Goal: Task Accomplishment & Management: Use online tool/utility

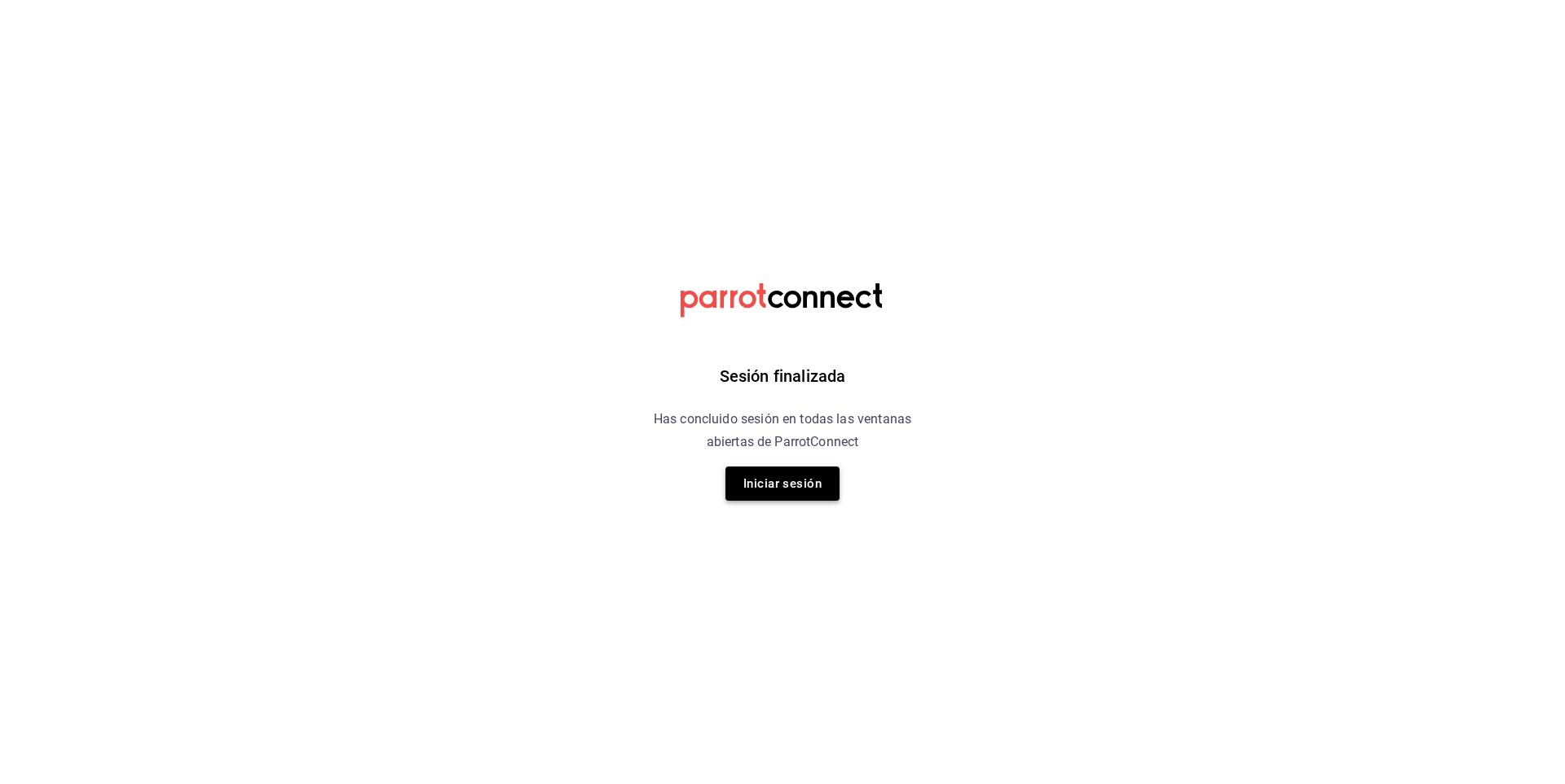
click at [798, 486] on button "Iniciar sesión" at bounding box center [782, 484] width 115 height 34
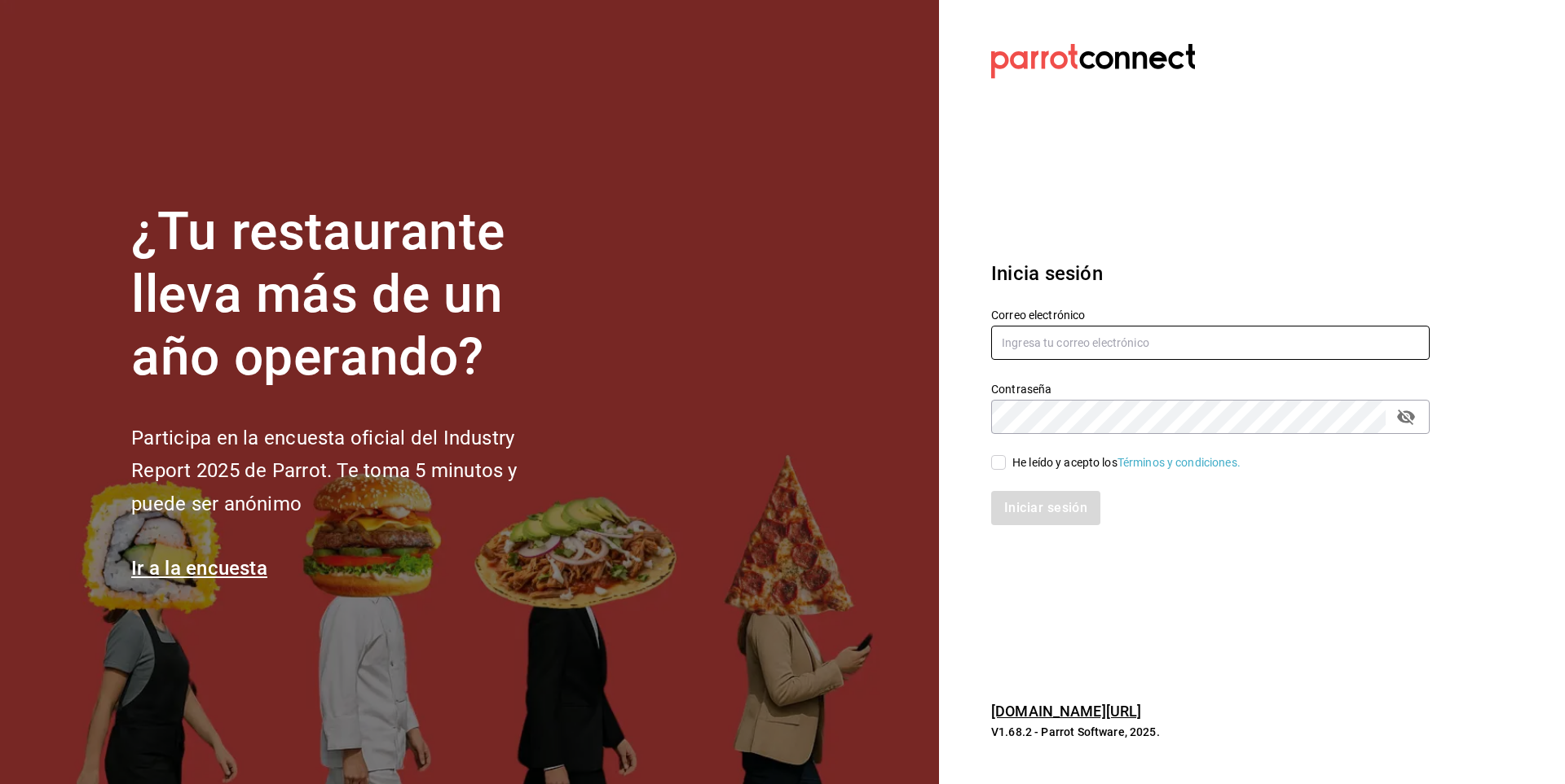
type input "[EMAIL_ADDRESS][PERSON_NAME][DOMAIN_NAME]"
click at [997, 462] on input "He leído y acepto los Términos y condiciones." at bounding box center [998, 463] width 15 height 15
checkbox input "true"
click at [1035, 511] on button "Iniciar sesión" at bounding box center [1045, 507] width 111 height 34
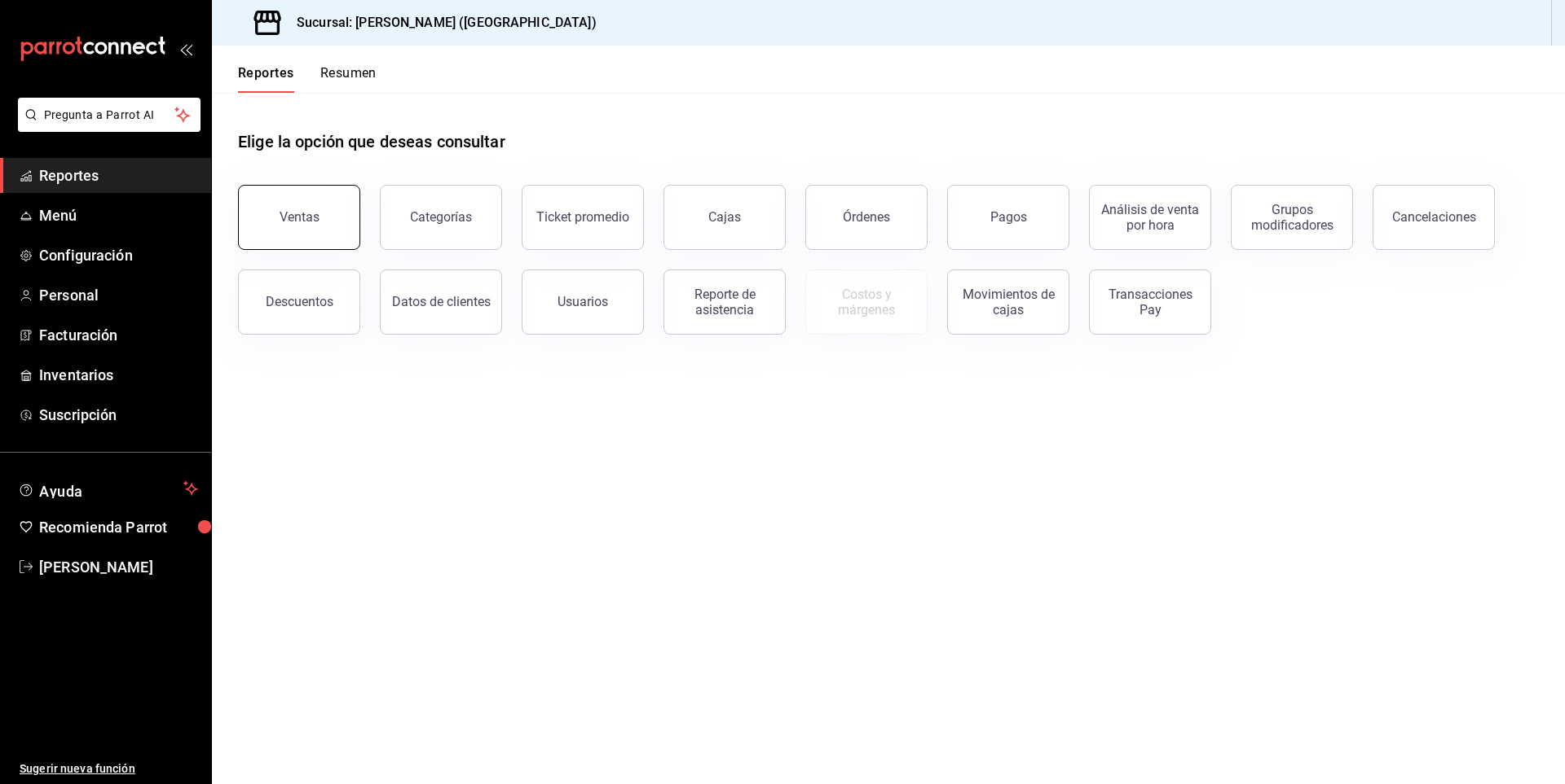
click at [300, 209] on button "Ventas" at bounding box center [299, 217] width 122 height 65
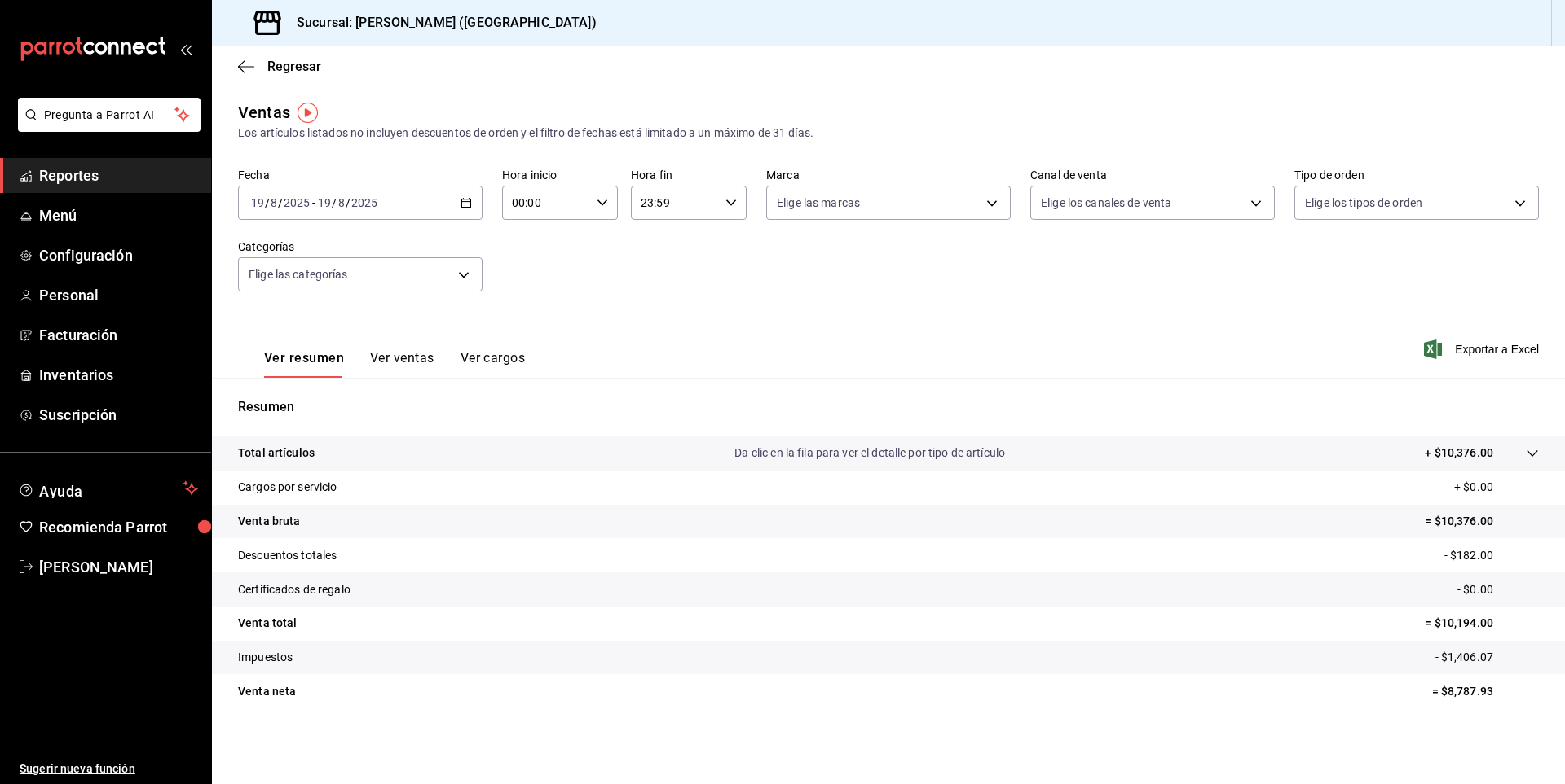
click at [469, 201] on icon "button" at bounding box center [465, 202] width 11 height 11
click at [333, 391] on span "Rango de fechas" at bounding box center [315, 398] width 126 height 17
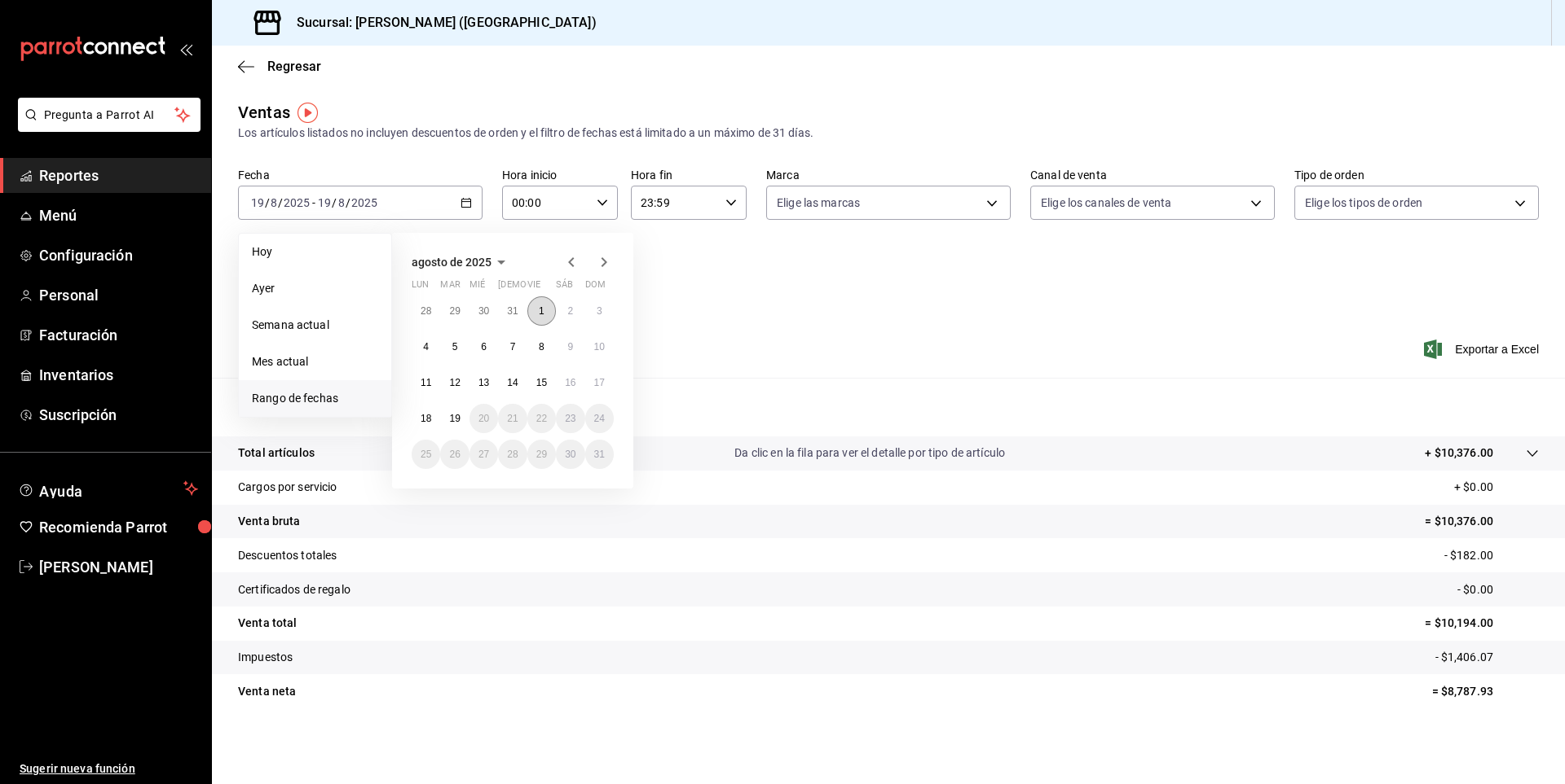
click at [535, 313] on button "1" at bounding box center [541, 311] width 28 height 29
click at [443, 413] on button "19" at bounding box center [454, 419] width 28 height 29
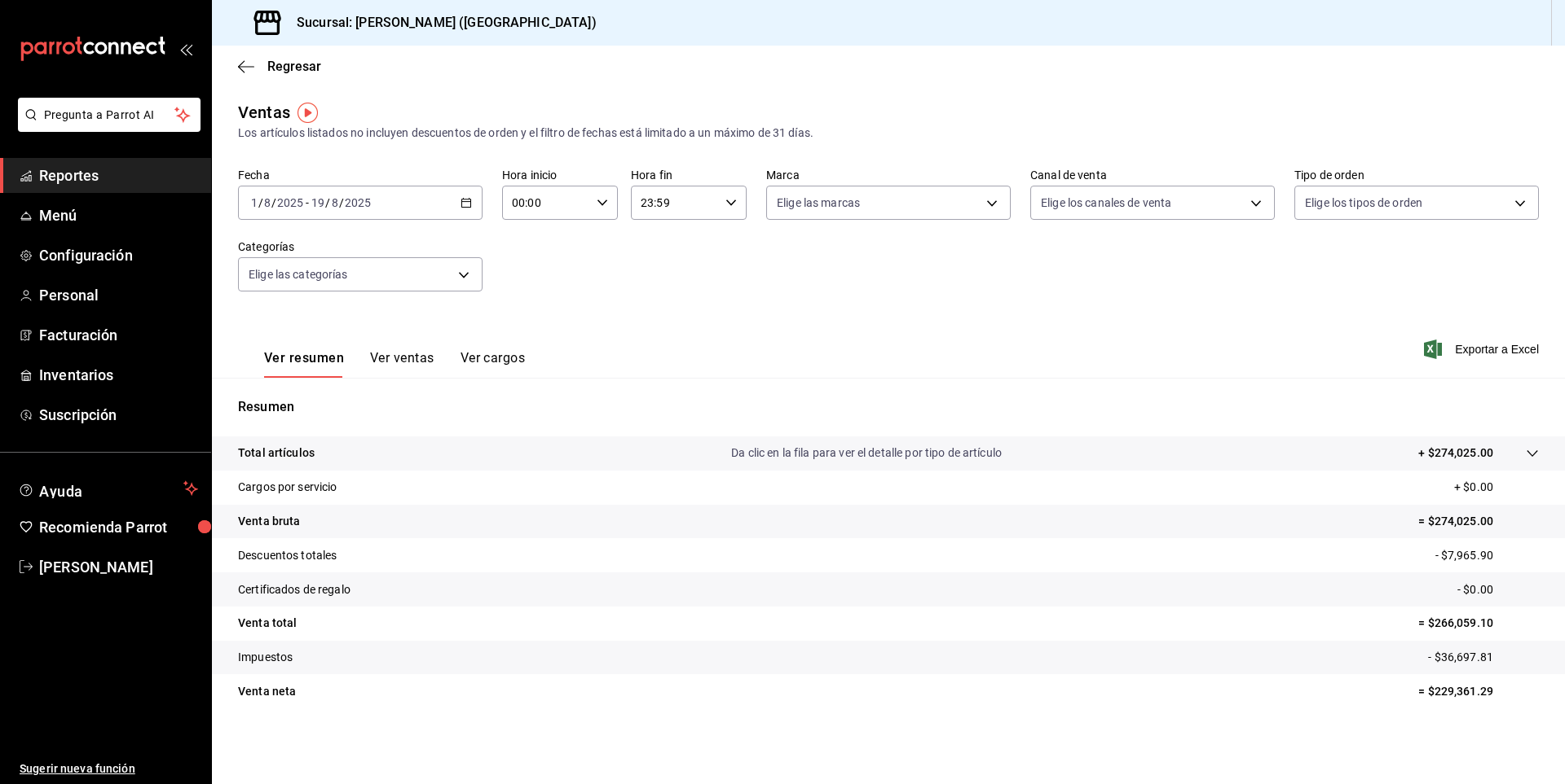
click at [466, 200] on 287 "button" at bounding box center [465, 203] width 10 height 9
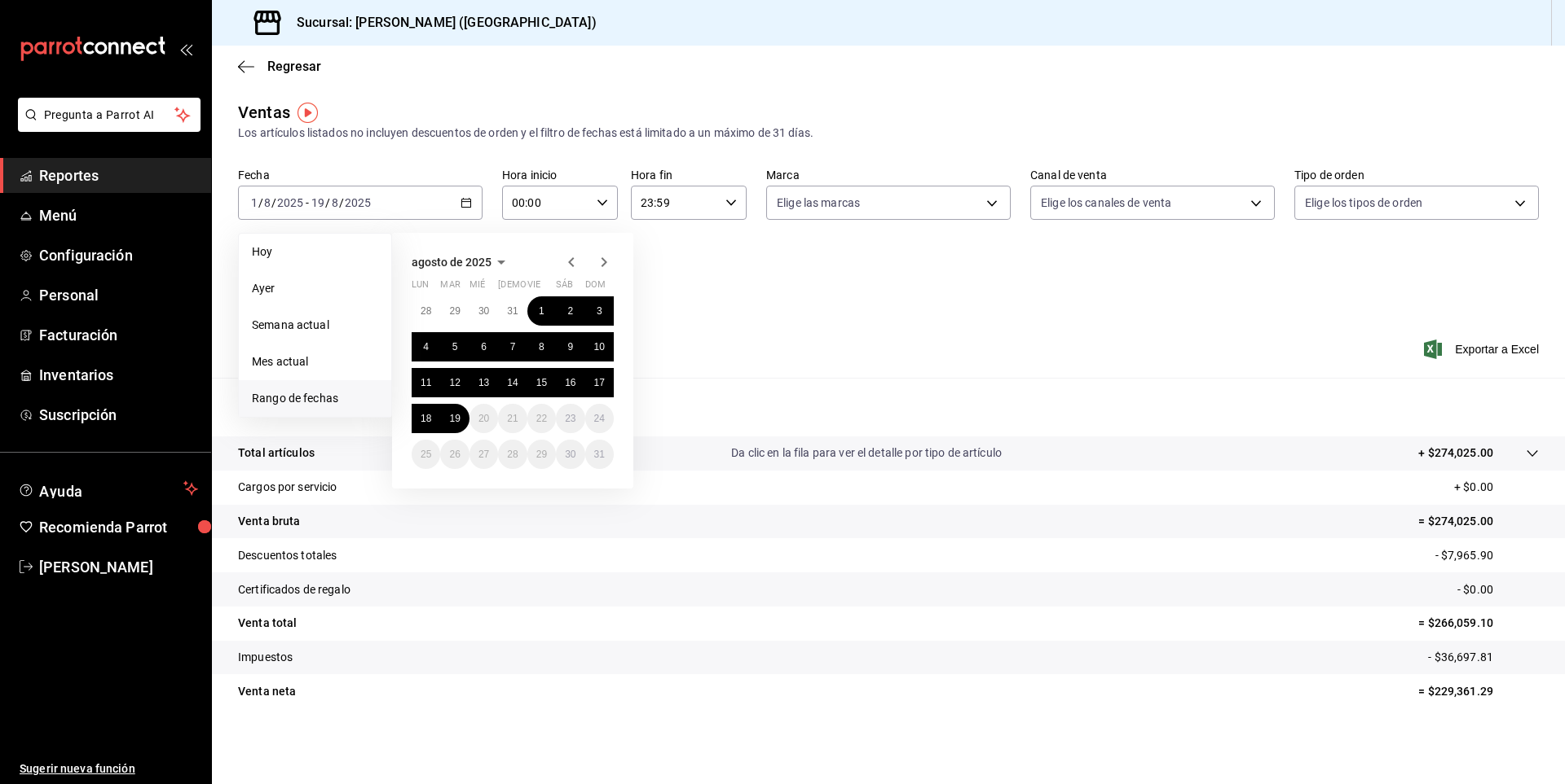
click at [735, 366] on div "Ver resumen Ver ventas Ver cargos Exportar a Excel" at bounding box center [888, 344] width 1352 height 67
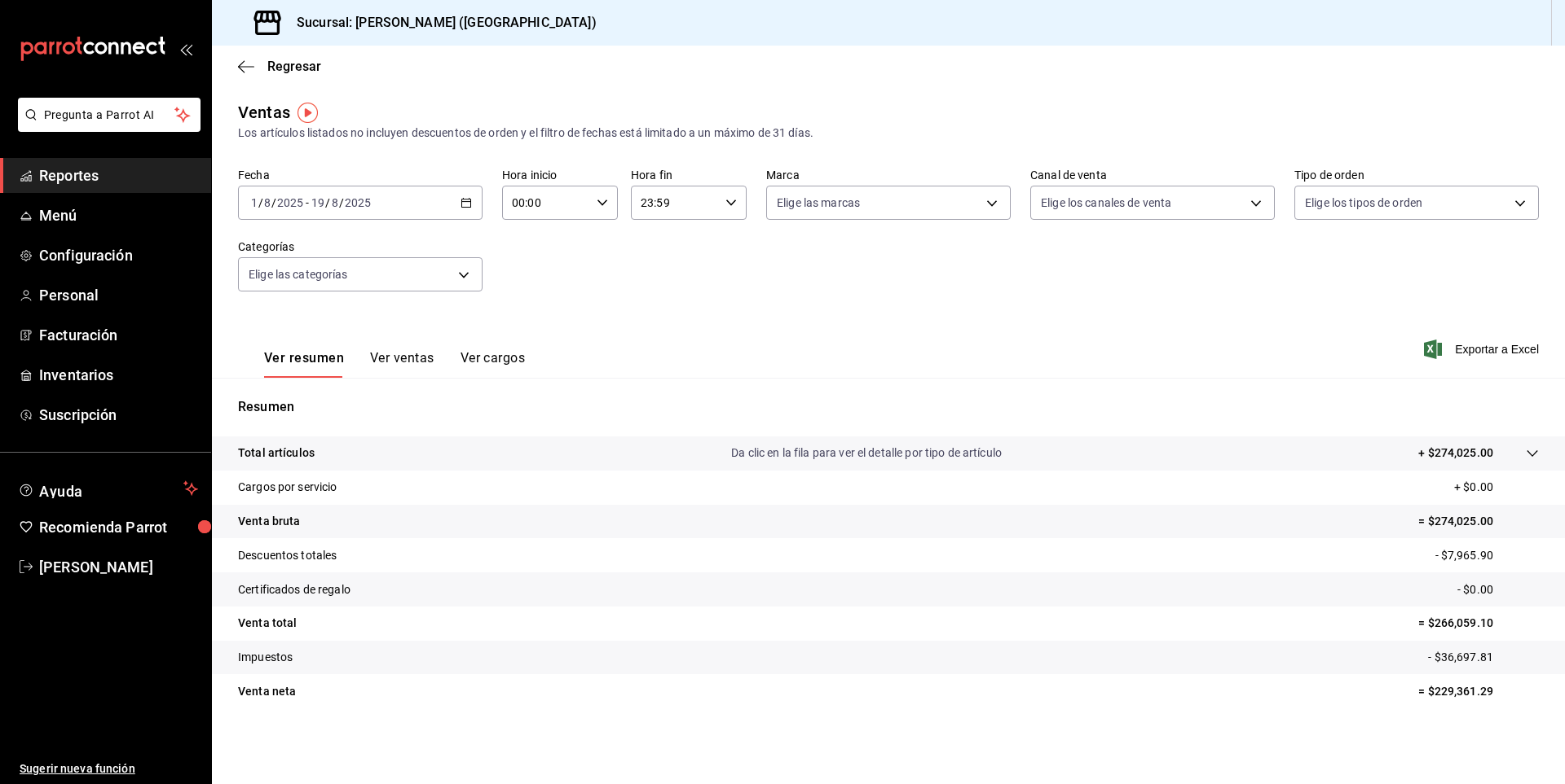
click at [467, 202] on icon "button" at bounding box center [465, 202] width 11 height 11
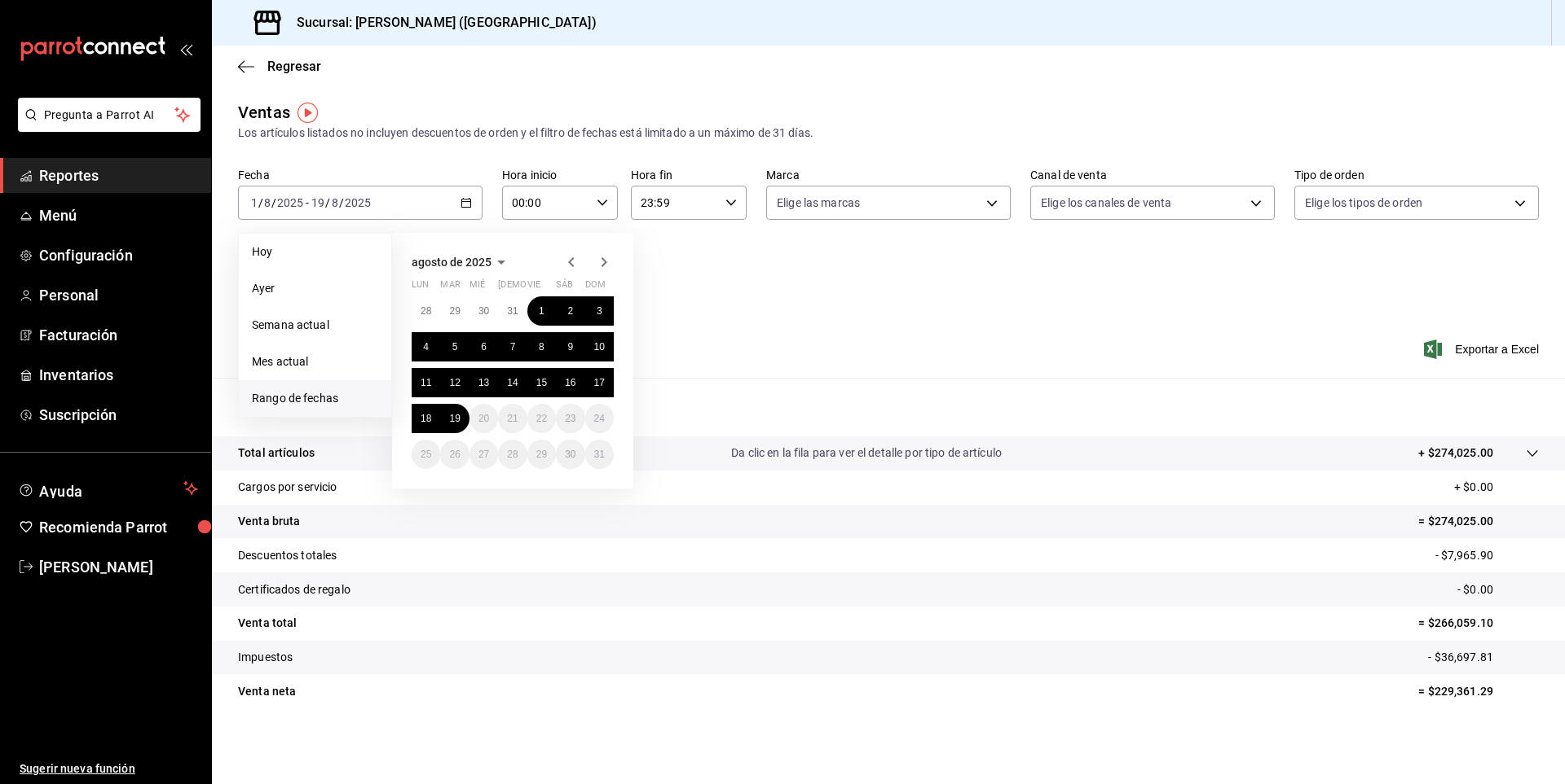
click at [859, 321] on div "Ver resumen Ver ventas Ver cargos Exportar a Excel" at bounding box center [888, 344] width 1352 height 67
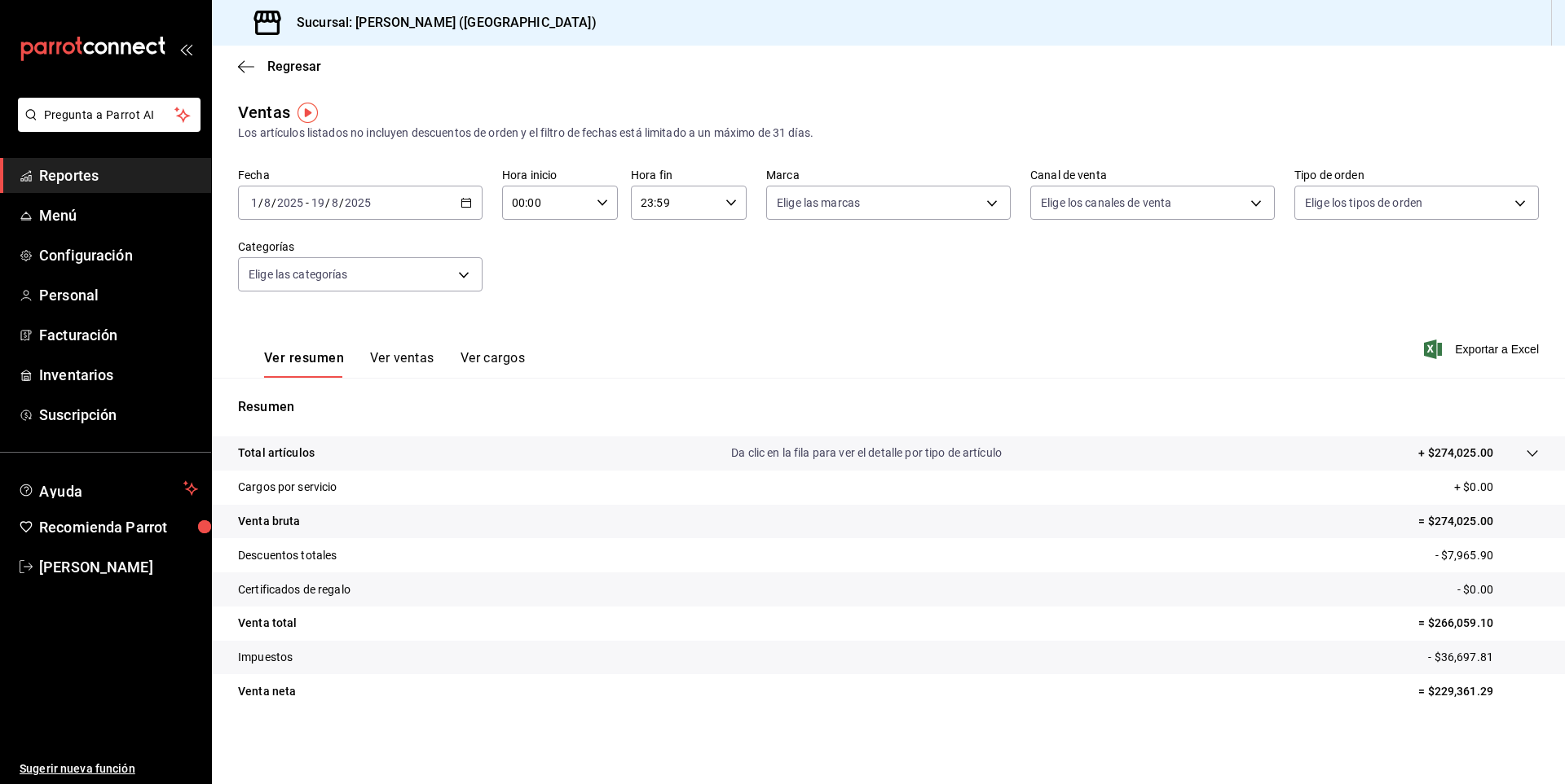
click at [1079, 680] on tr "Venta neta = $229,361.29" at bounding box center [888, 691] width 1352 height 34
click at [458, 211] on div "2025-08-01 1 / 8 / 2025 - 2025-08-19 19 / 8 / 2025" at bounding box center [360, 202] width 245 height 34
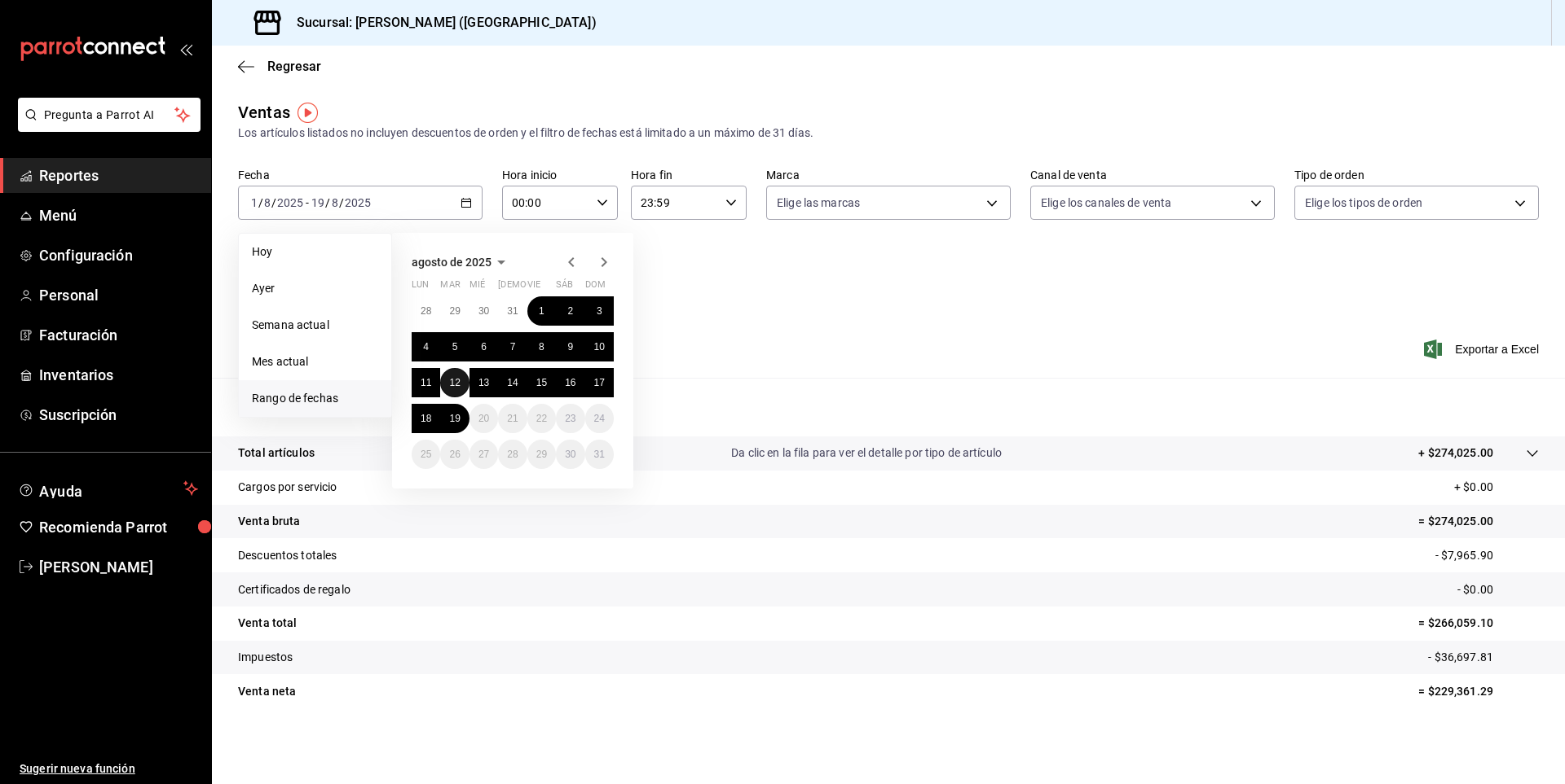
click at [462, 376] on button "12" at bounding box center [454, 383] width 28 height 29
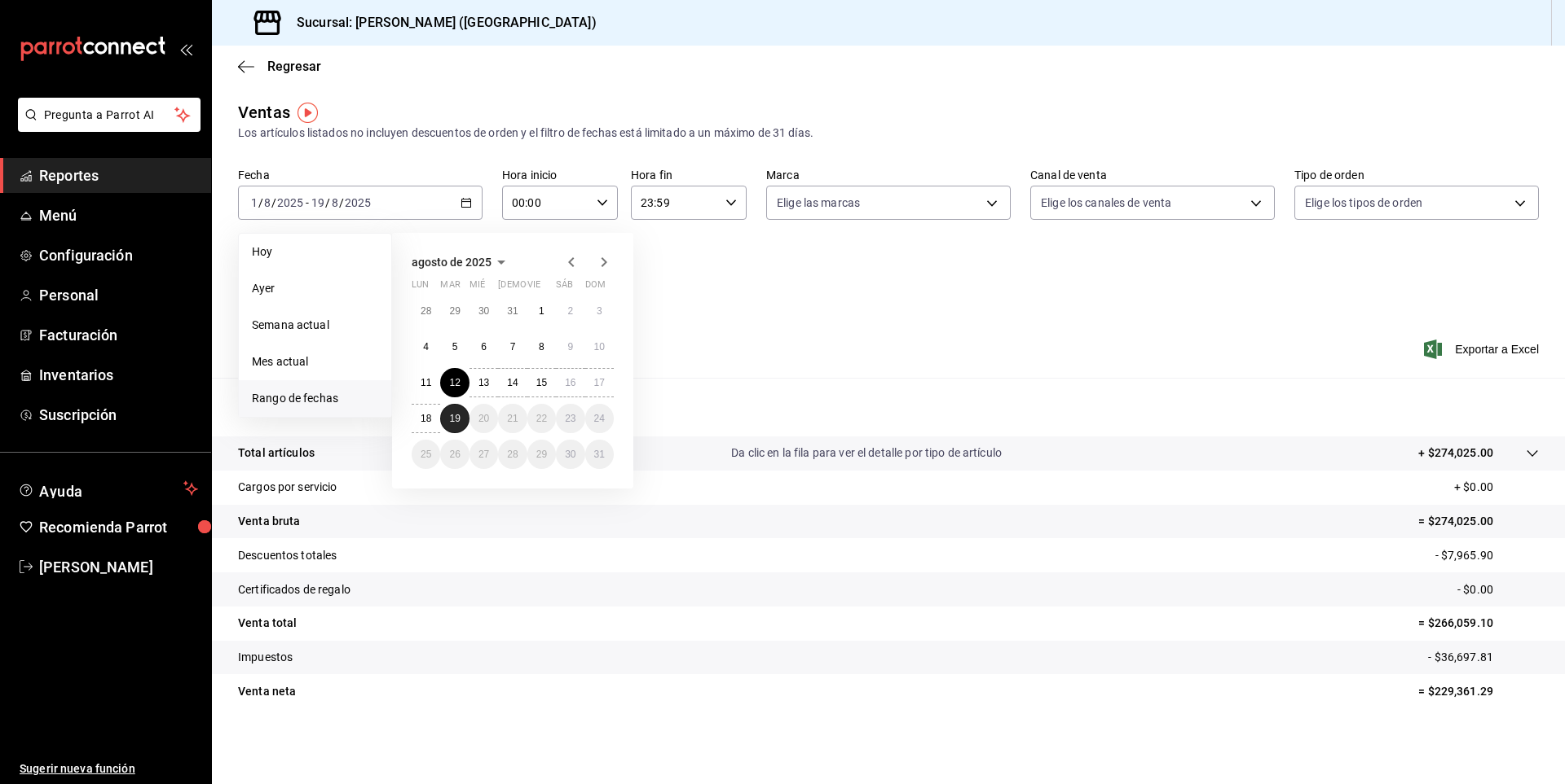
click at [459, 415] on abbr "19" at bounding box center [454, 419] width 11 height 11
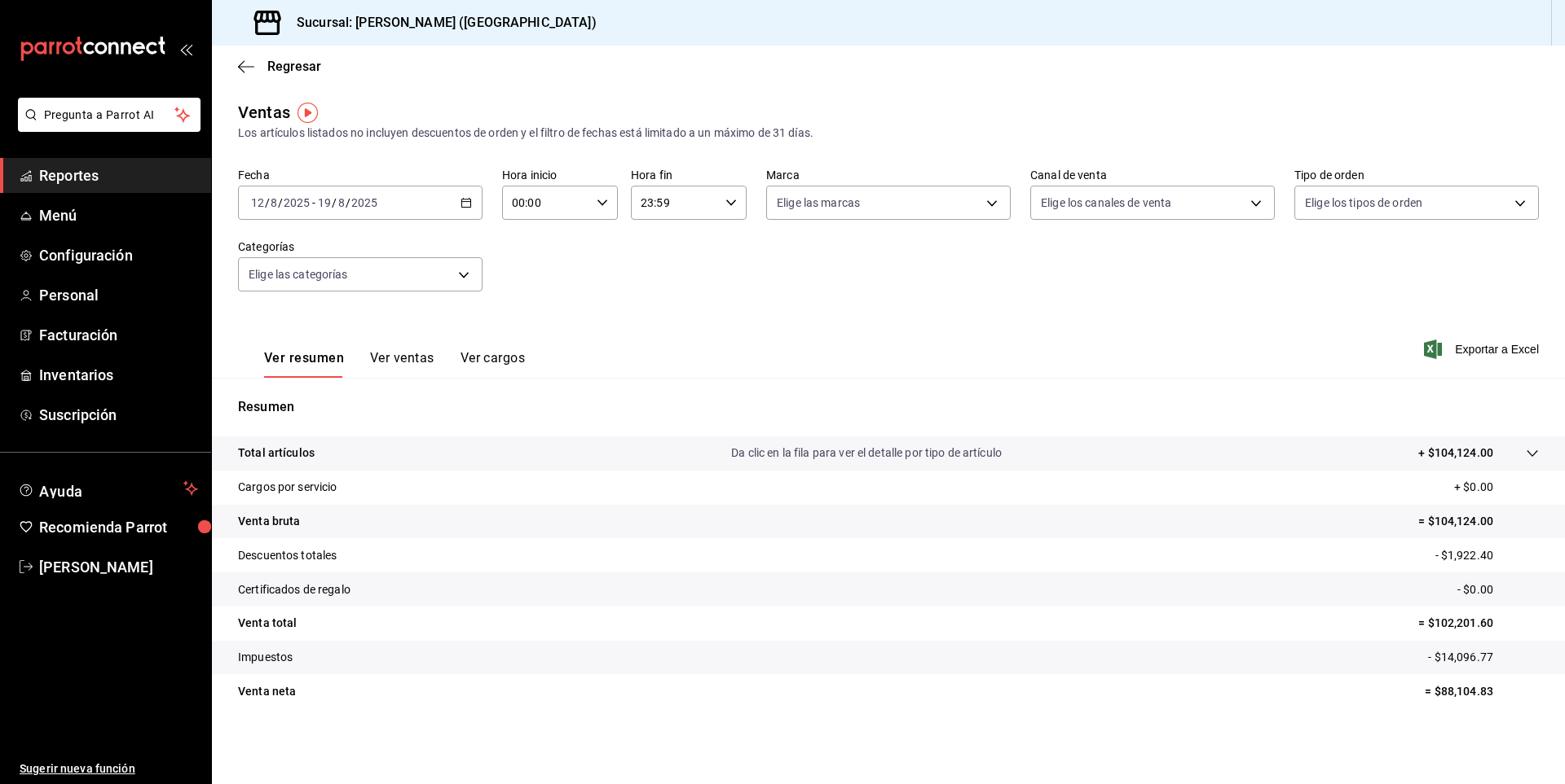
click at [415, 360] on button "Ver ventas" at bounding box center [402, 364] width 64 height 27
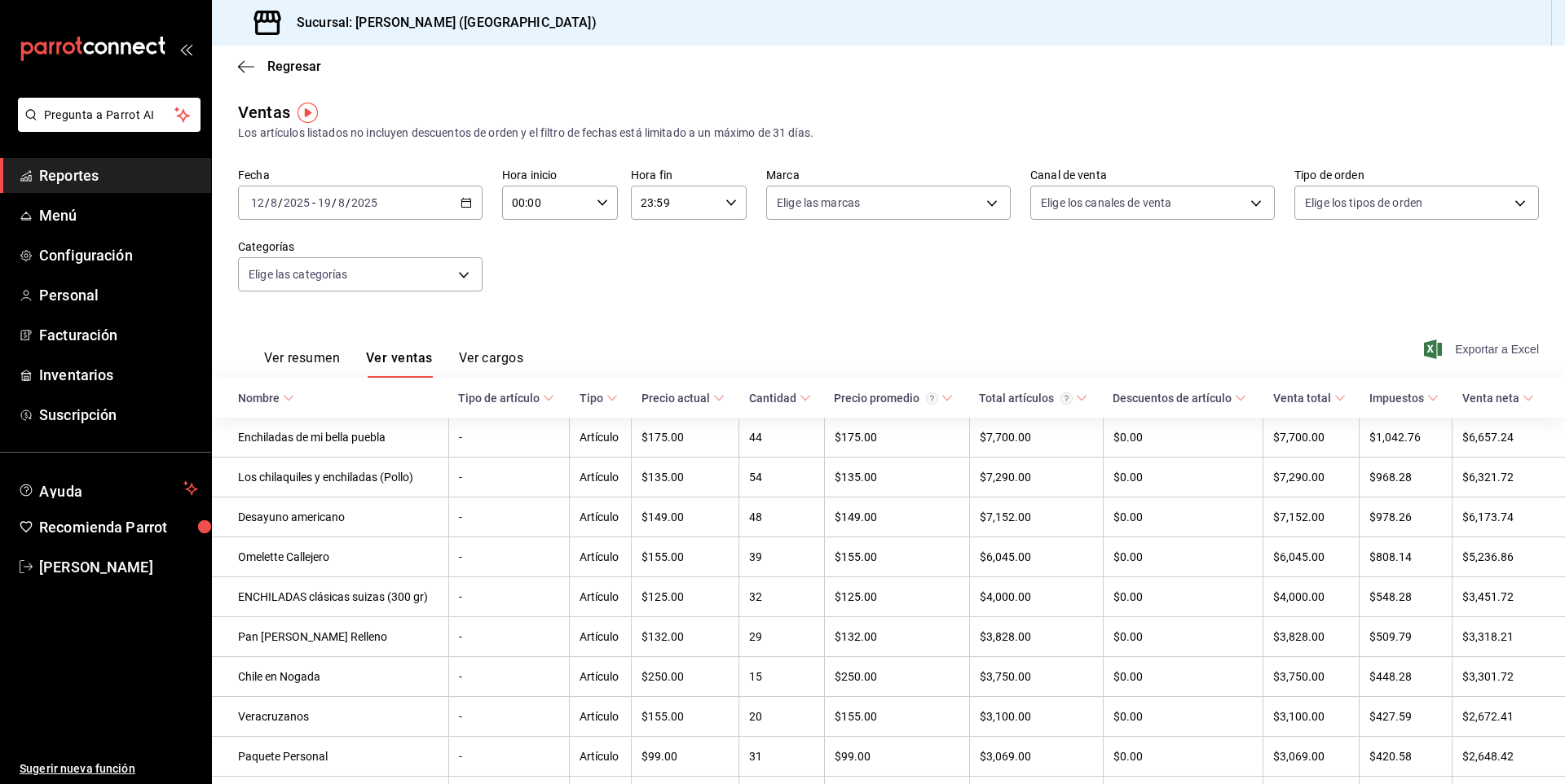
click at [1510, 348] on span "Exportar a Excel" at bounding box center [1483, 349] width 112 height 19
